Goal: Information Seeking & Learning: Learn about a topic

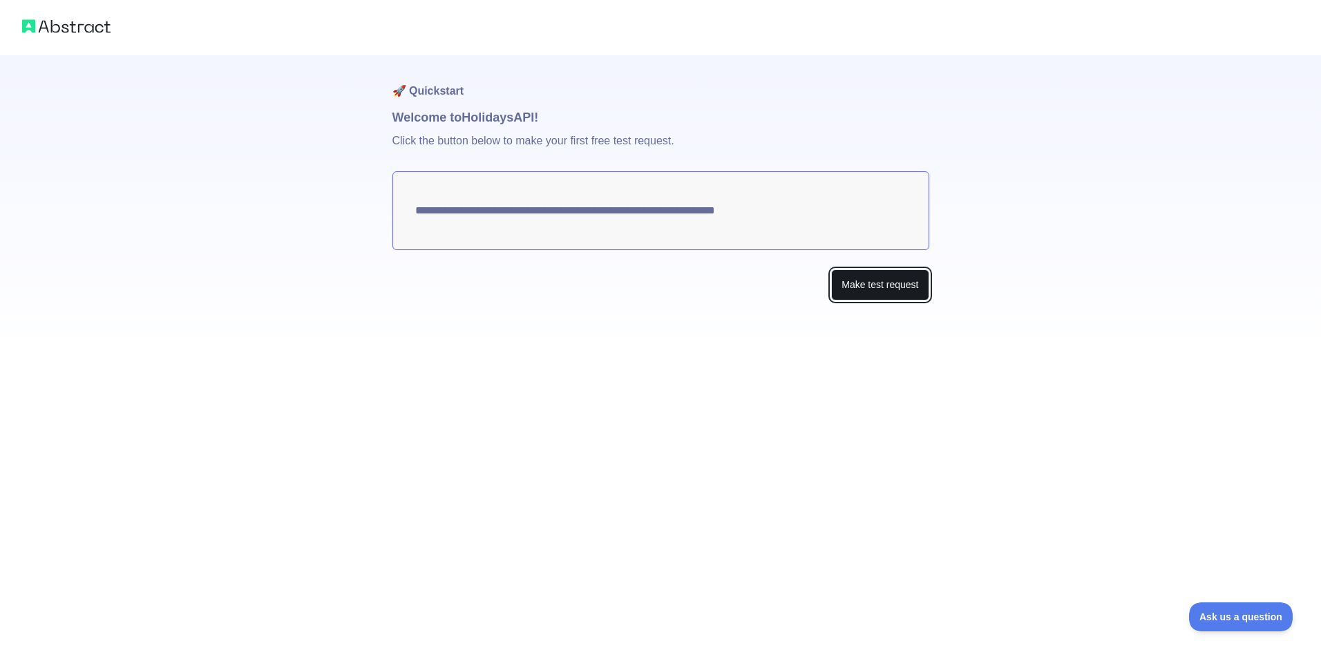
click at [856, 280] on button "Make test request" at bounding box center [879, 284] width 97 height 31
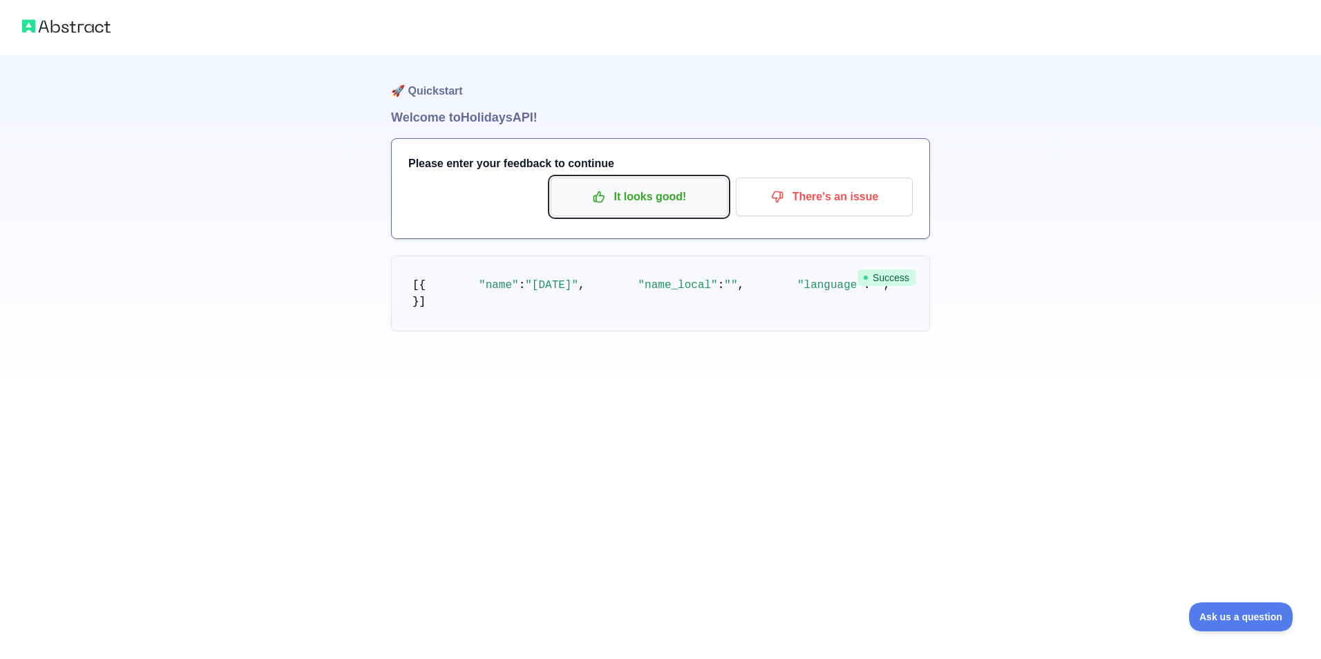
click at [634, 203] on p "It looks good!" at bounding box center [639, 196] width 156 height 23
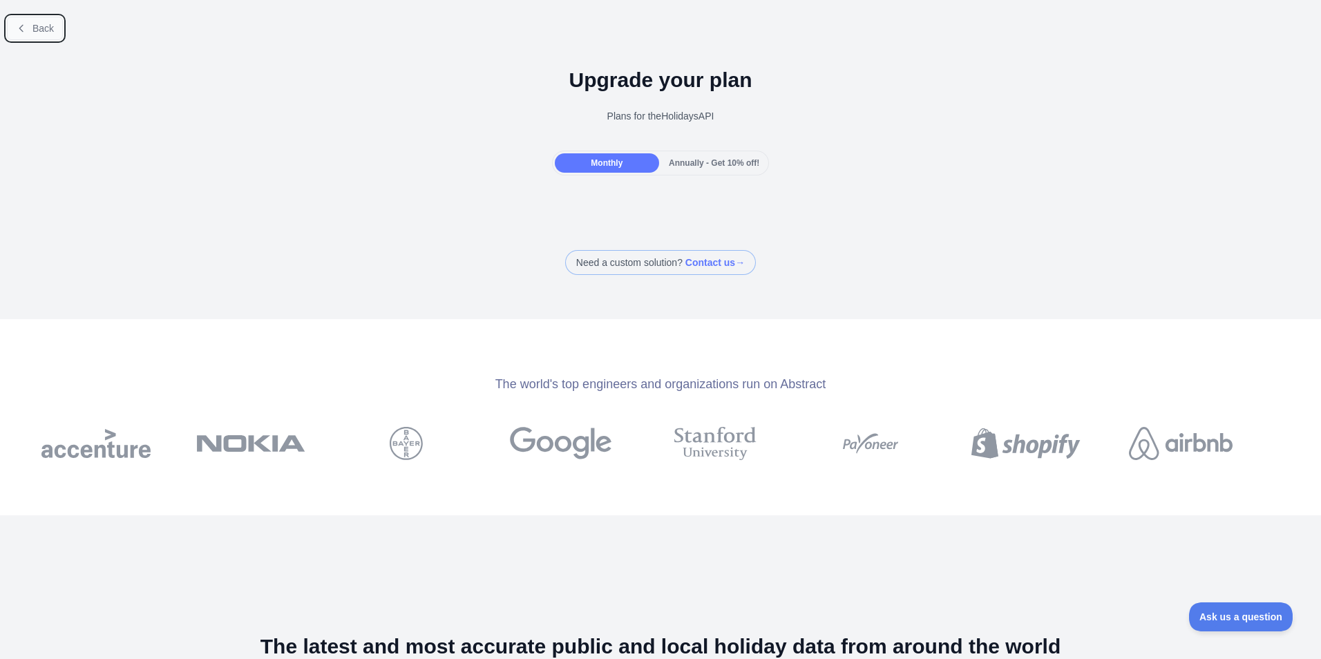
click at [37, 23] on span "Back" at bounding box center [42, 28] width 21 height 11
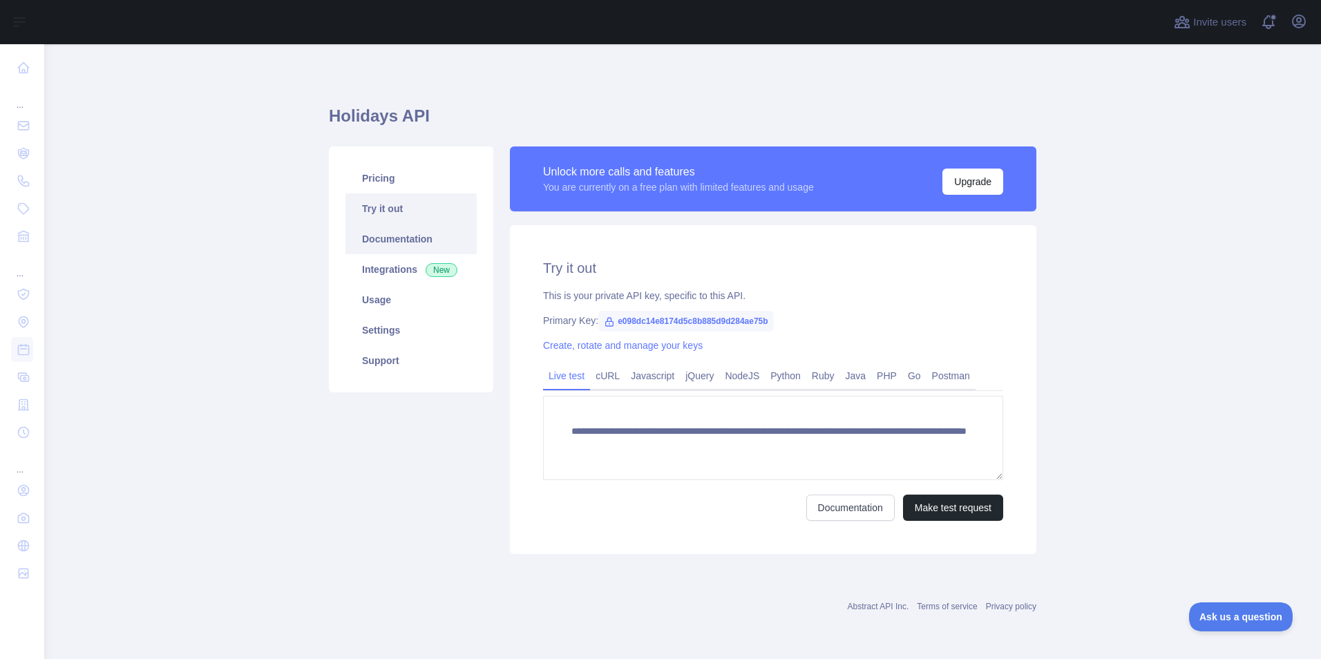
click at [399, 246] on link "Documentation" at bounding box center [410, 239] width 131 height 30
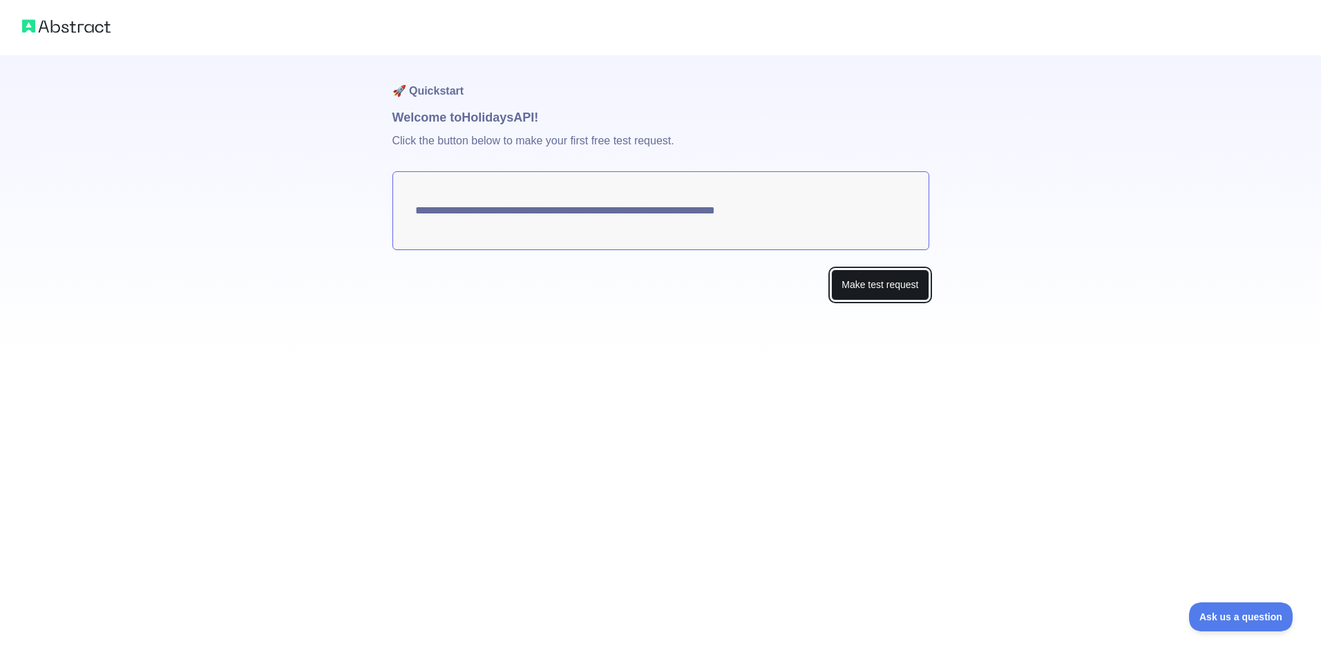
click at [894, 280] on button "Make test request" at bounding box center [879, 284] width 97 height 31
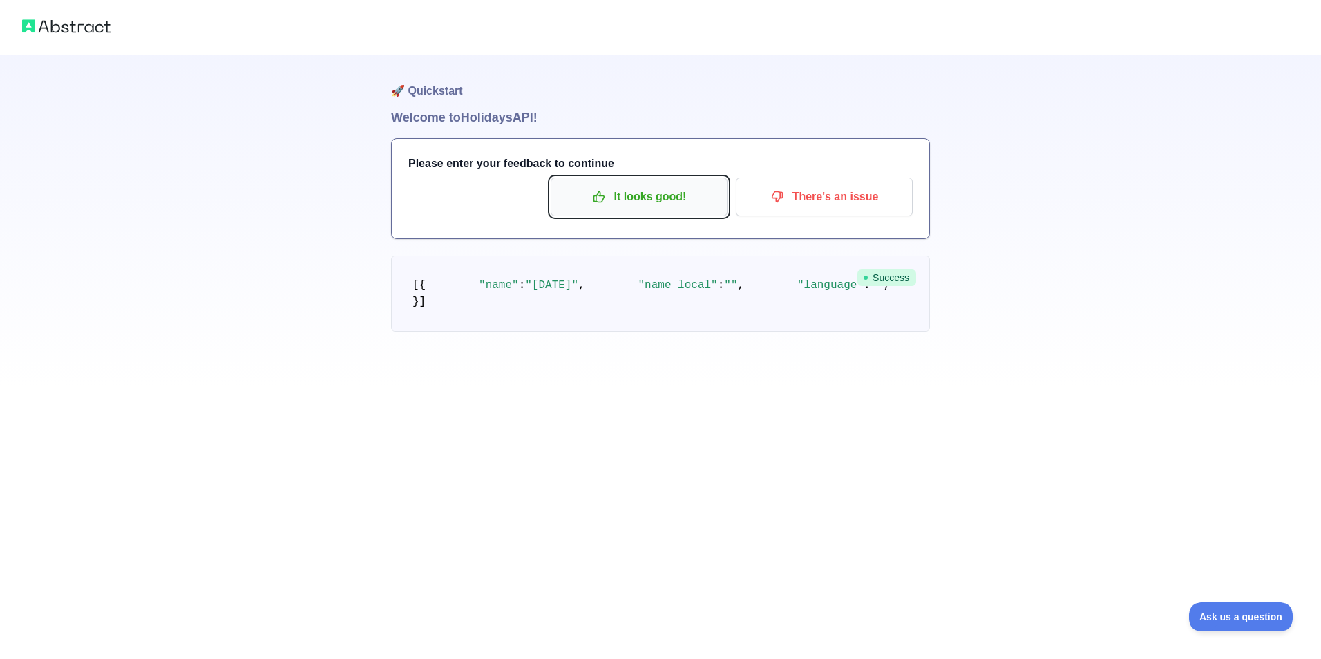
click at [694, 201] on p "It looks good!" at bounding box center [639, 196] width 156 height 23
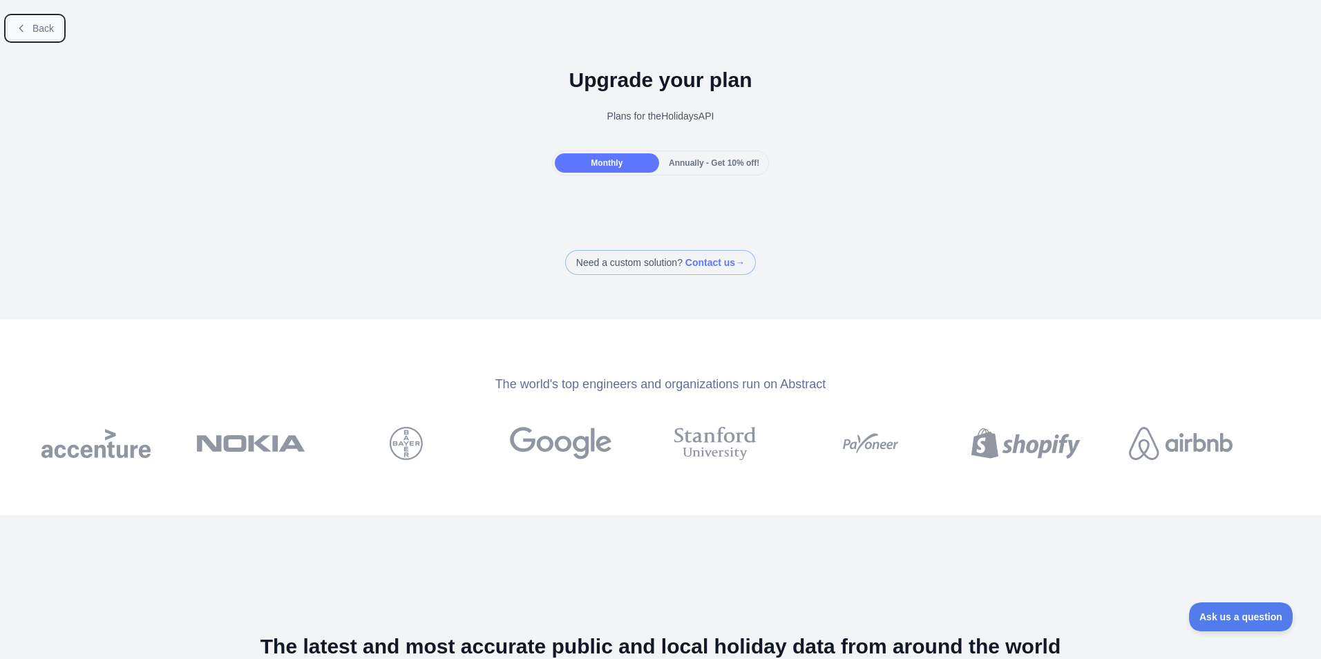
click at [38, 32] on span "Back" at bounding box center [42, 28] width 21 height 11
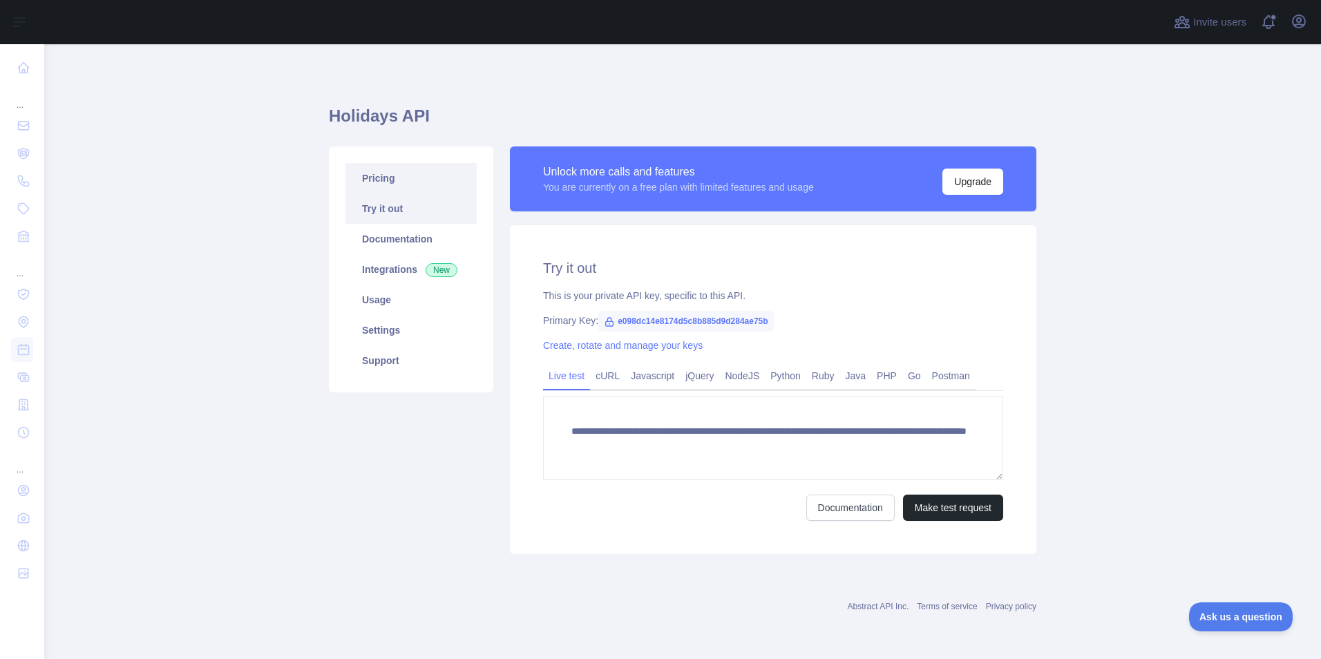
click at [389, 186] on link "Pricing" at bounding box center [410, 178] width 131 height 30
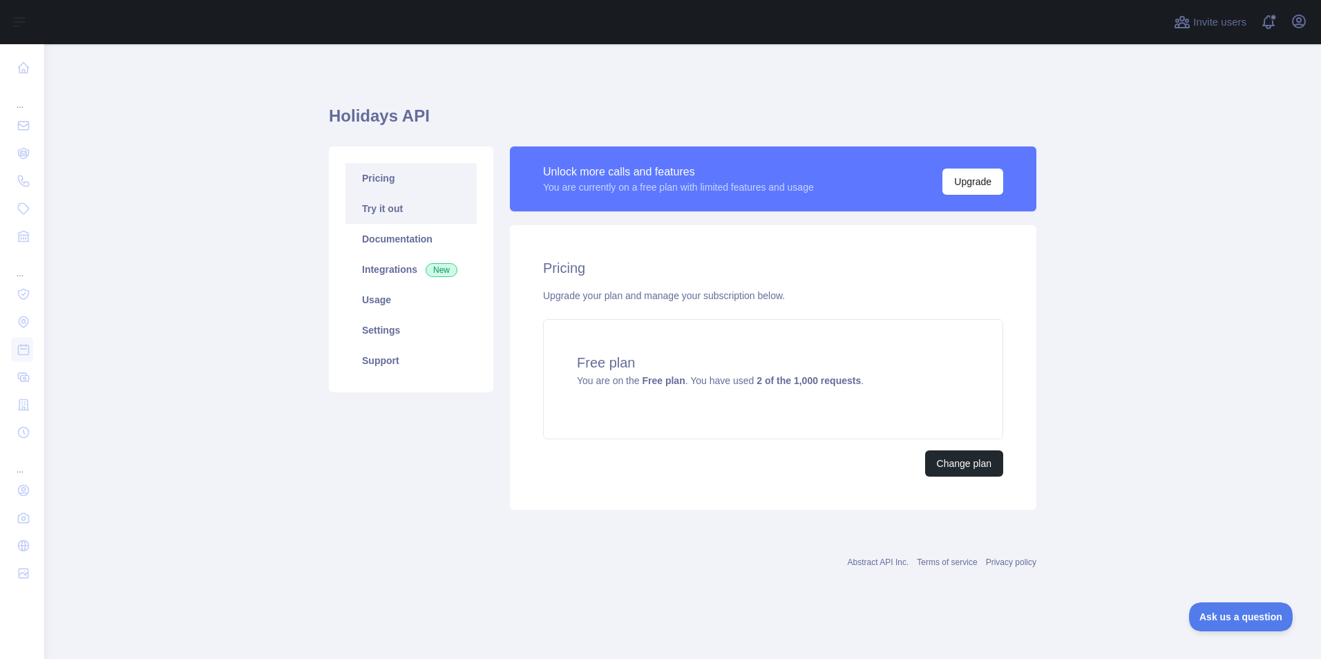
click at [392, 202] on link "Try it out" at bounding box center [410, 208] width 131 height 30
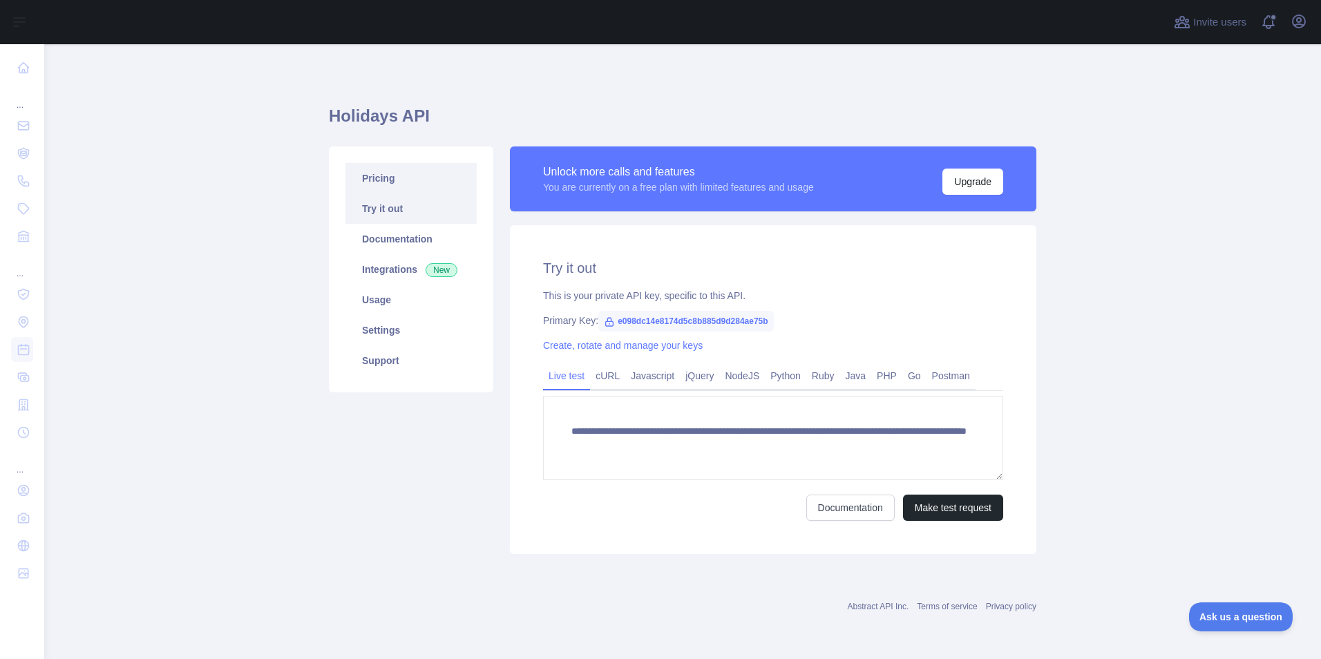
click at [392, 186] on link "Pricing" at bounding box center [410, 178] width 131 height 30
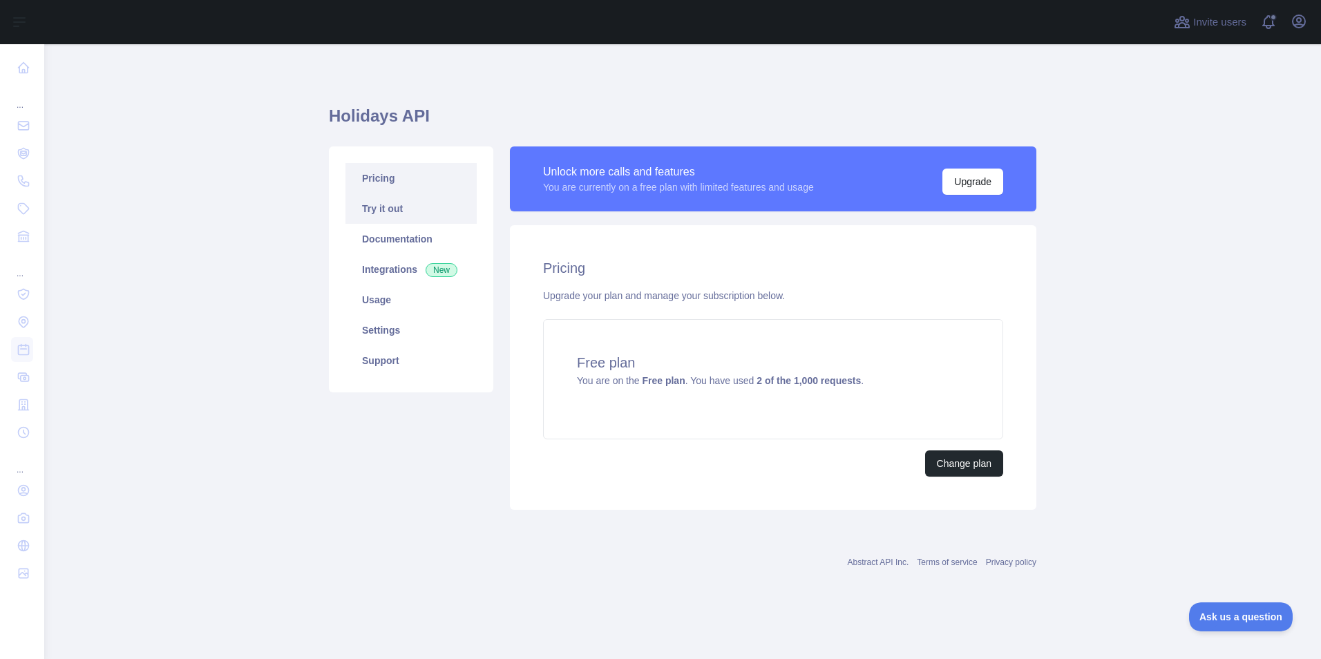
click at [387, 208] on link "Try it out" at bounding box center [410, 208] width 131 height 30
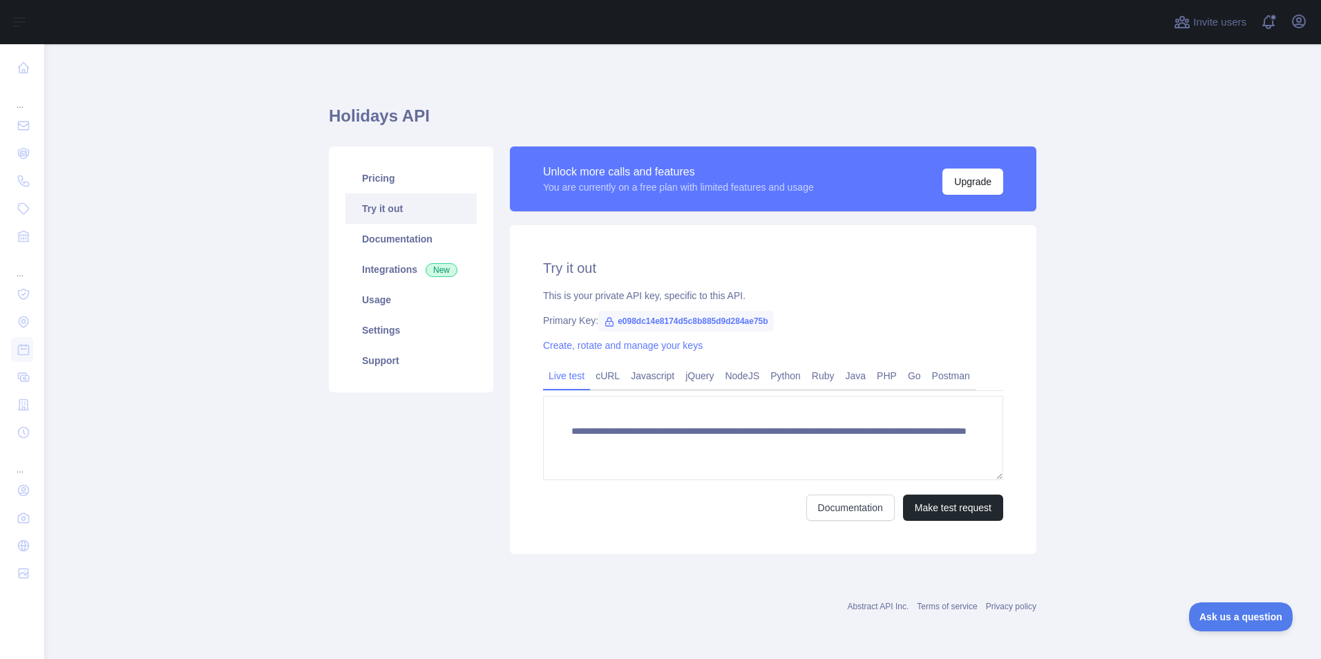
click at [661, 320] on span "e098dc14e8174d5c8b885d9d284ae75b" at bounding box center [685, 321] width 175 height 21
copy span "e098dc14e8174d5c8b885d9d284ae75b"
click at [367, 305] on link "Usage" at bounding box center [410, 300] width 131 height 30
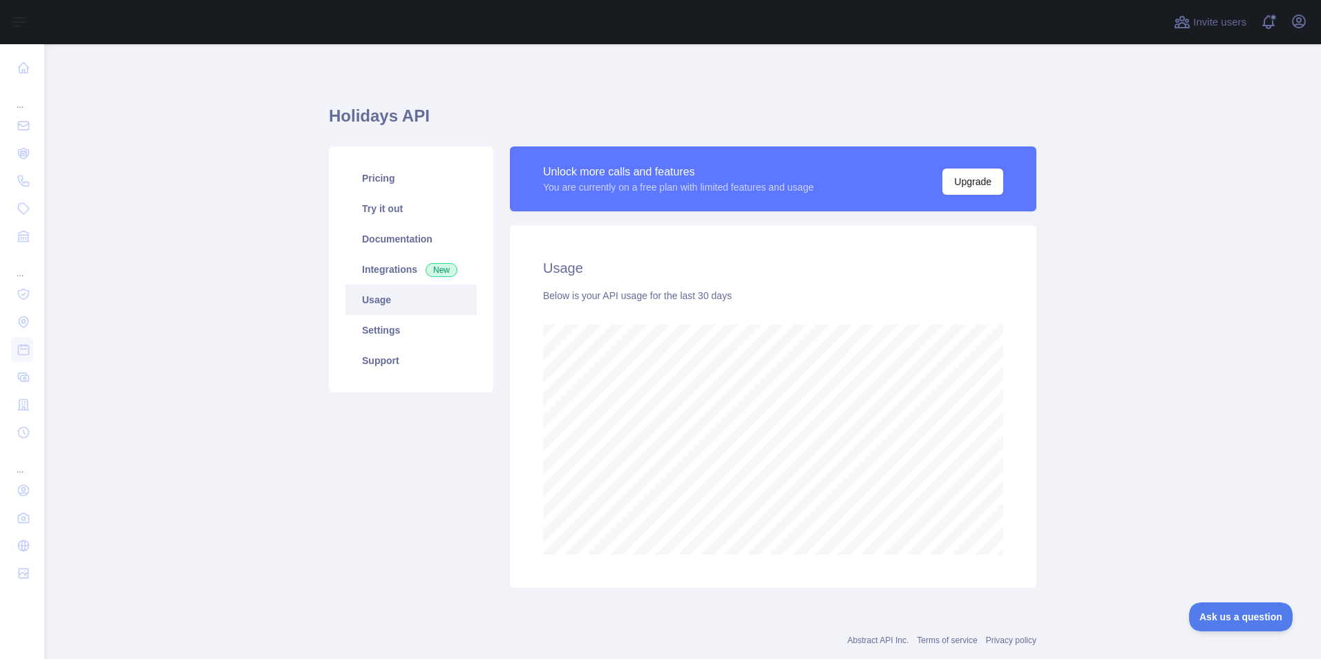
scroll to position [615, 1266]
click at [367, 331] on link "Settings" at bounding box center [410, 330] width 131 height 30
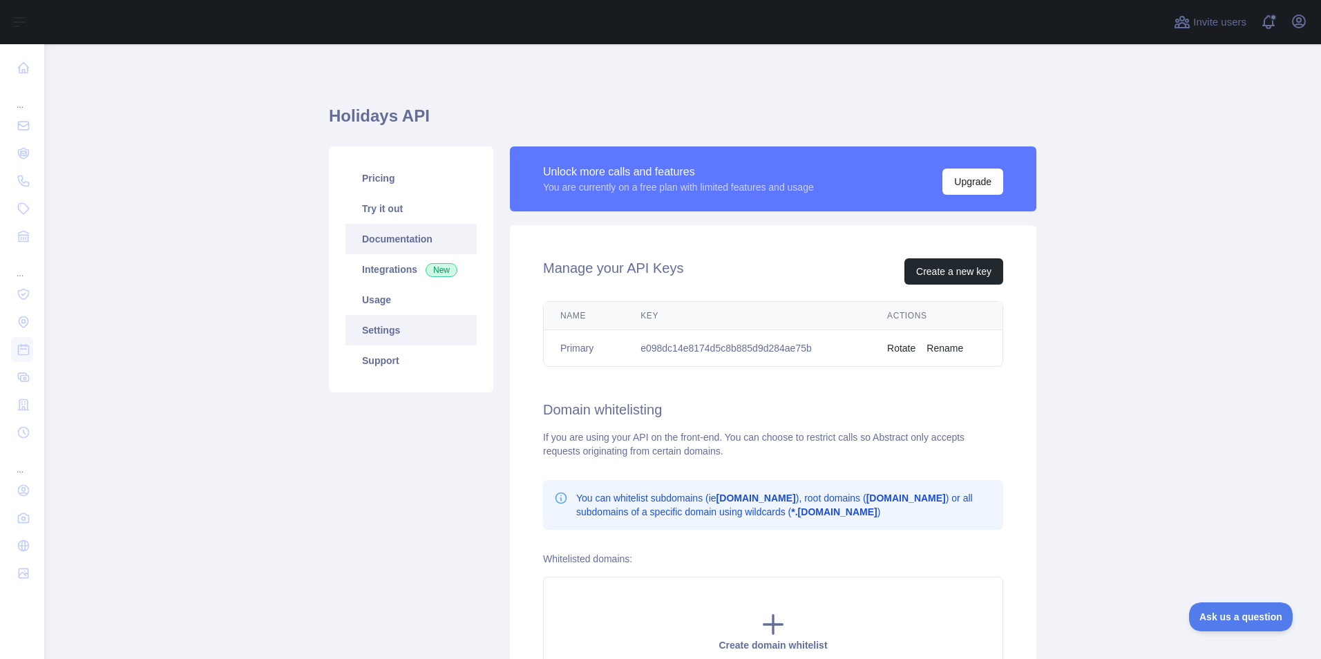
click at [374, 241] on link "Documentation" at bounding box center [410, 239] width 131 height 30
click at [711, 350] on td "e098dc14e8174d5c8b885d9d284ae75b" at bounding box center [747, 348] width 247 height 37
copy td "e098dc14e8174d5c8b885d9d284ae75b"
click at [1145, 405] on main "Holidays API Pricing Try it out Documentation Integrations New Usage Settings S…" at bounding box center [682, 351] width 1276 height 615
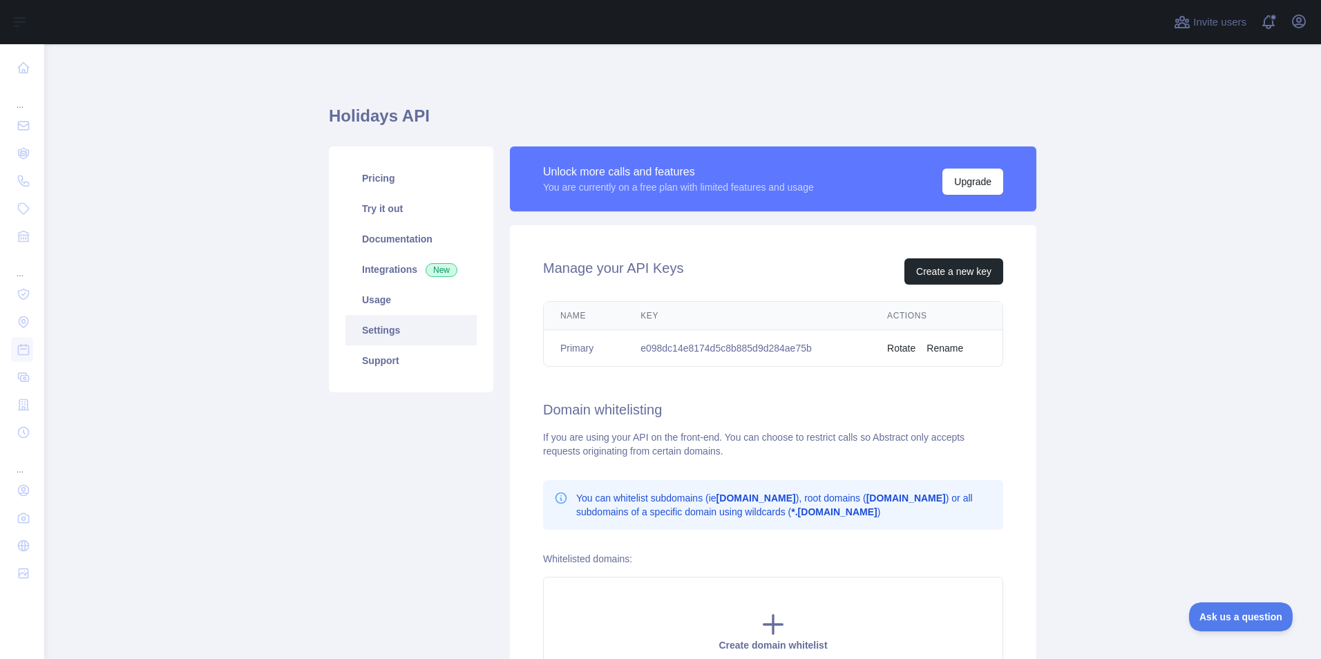
click at [1093, 104] on main "Holidays API Pricing Try it out Documentation Integrations New Usage Settings S…" at bounding box center [682, 351] width 1276 height 615
